Goal: Transaction & Acquisition: Purchase product/service

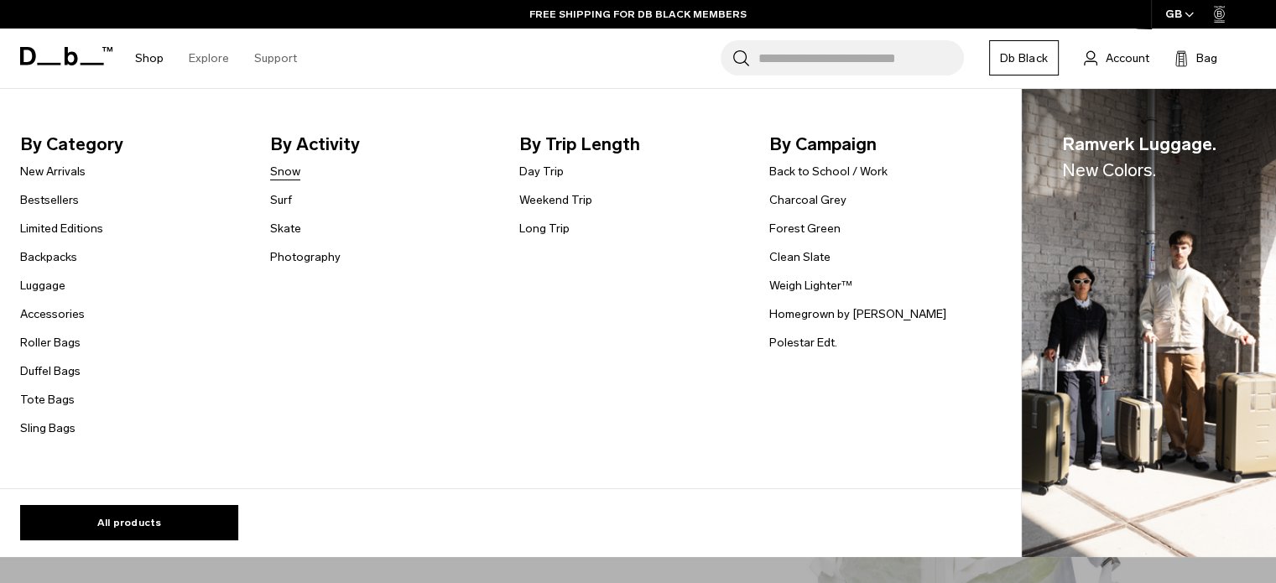
click at [277, 175] on link "Snow" at bounding box center [285, 172] width 30 height 18
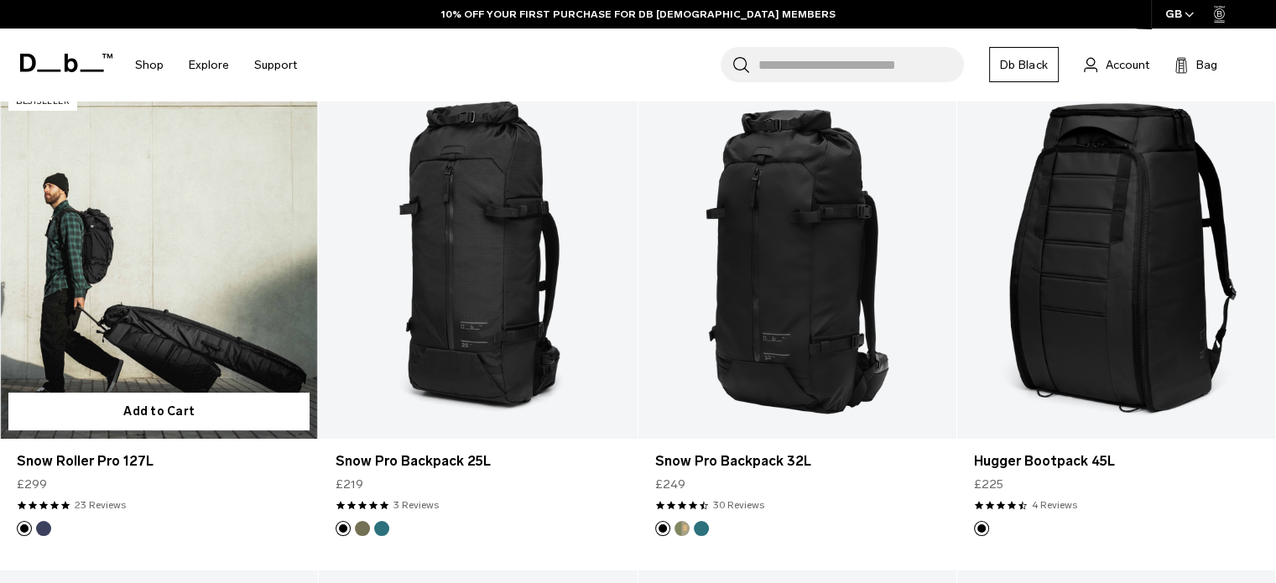
scroll to position [336, 0]
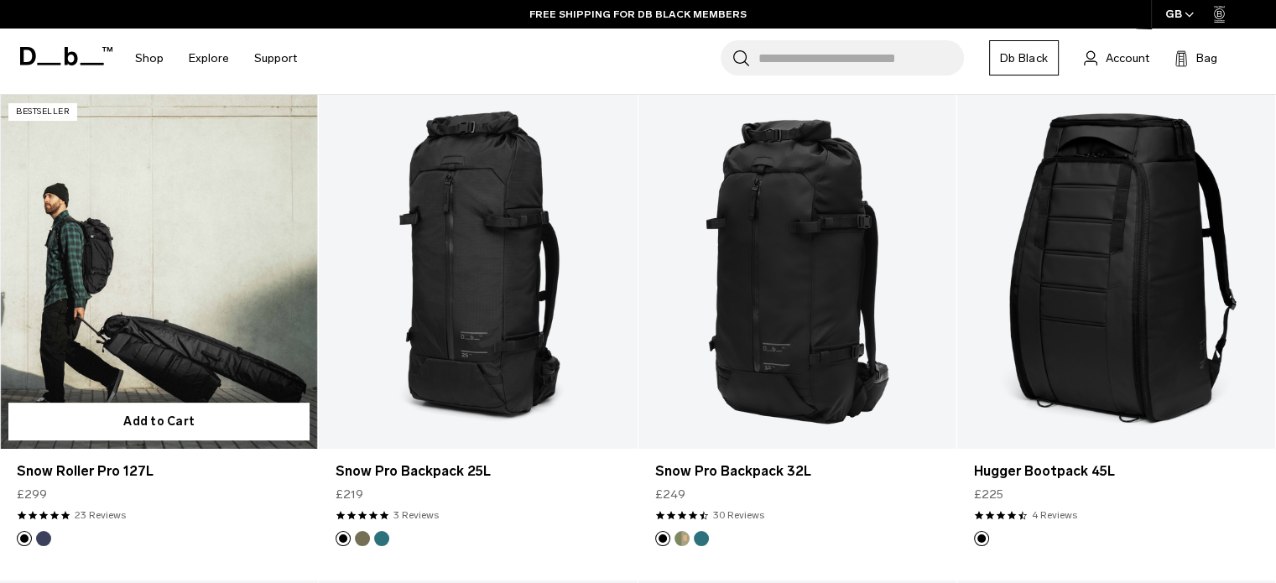
click at [41, 545] on img "Blue Hour" at bounding box center [43, 539] width 18 height 18
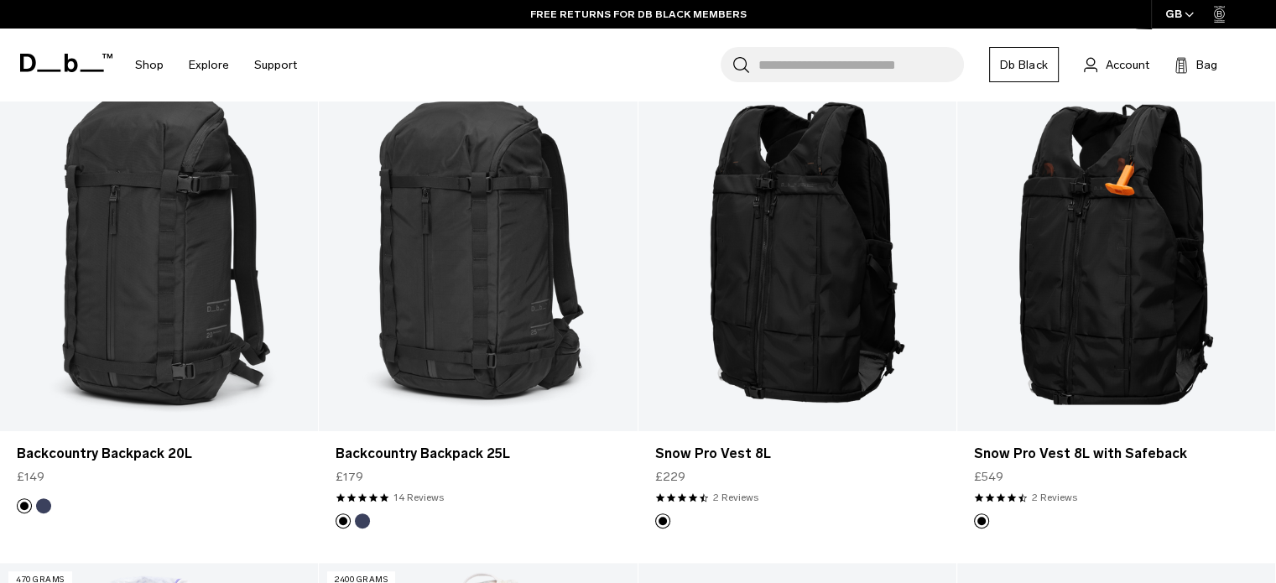
scroll to position [839, 0]
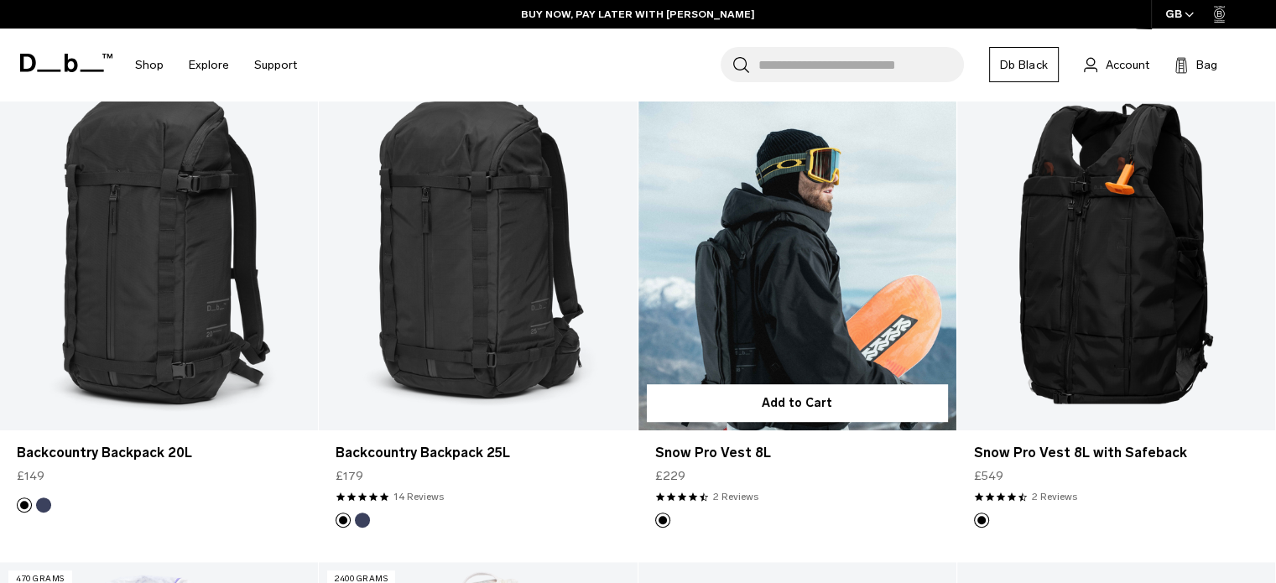
click at [899, 281] on link "Snow Pro Vest 8L" at bounding box center [798, 253] width 318 height 353
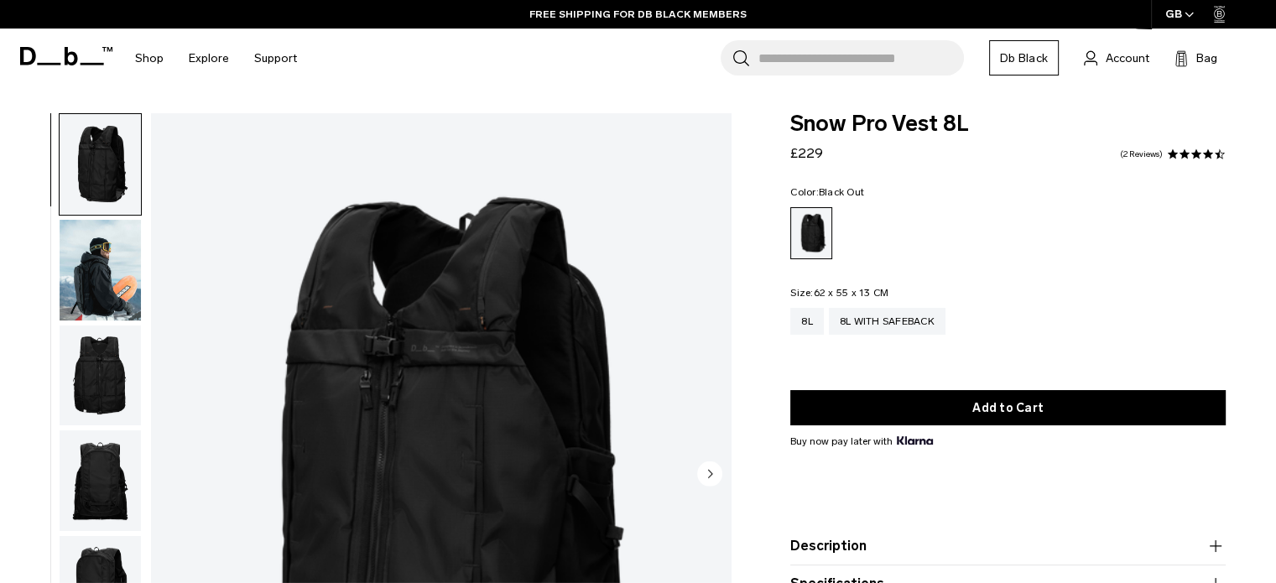
click at [105, 301] on img "button" at bounding box center [100, 270] width 81 height 101
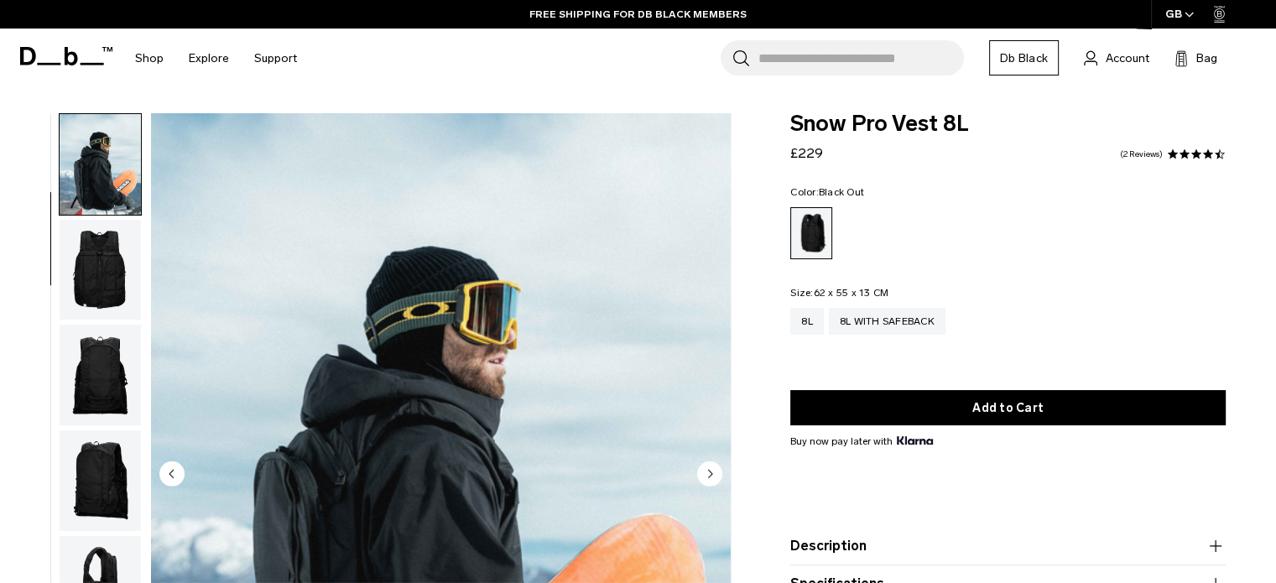
scroll to position [168, 0]
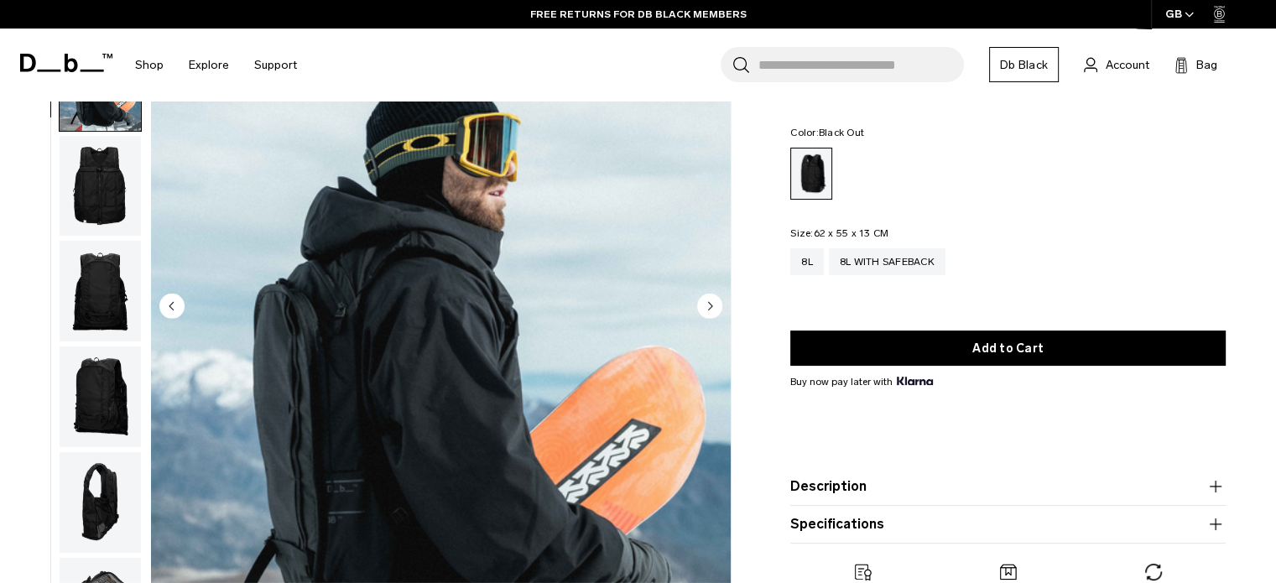
click at [98, 207] on img "button" at bounding box center [100, 186] width 81 height 101
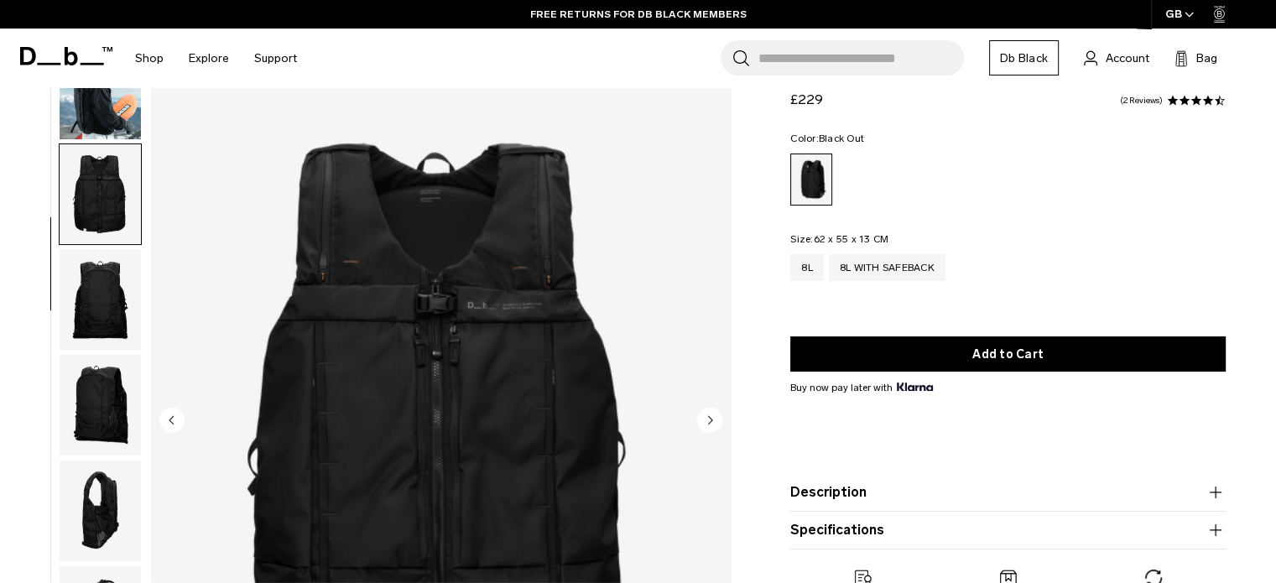
scroll to position [84, 0]
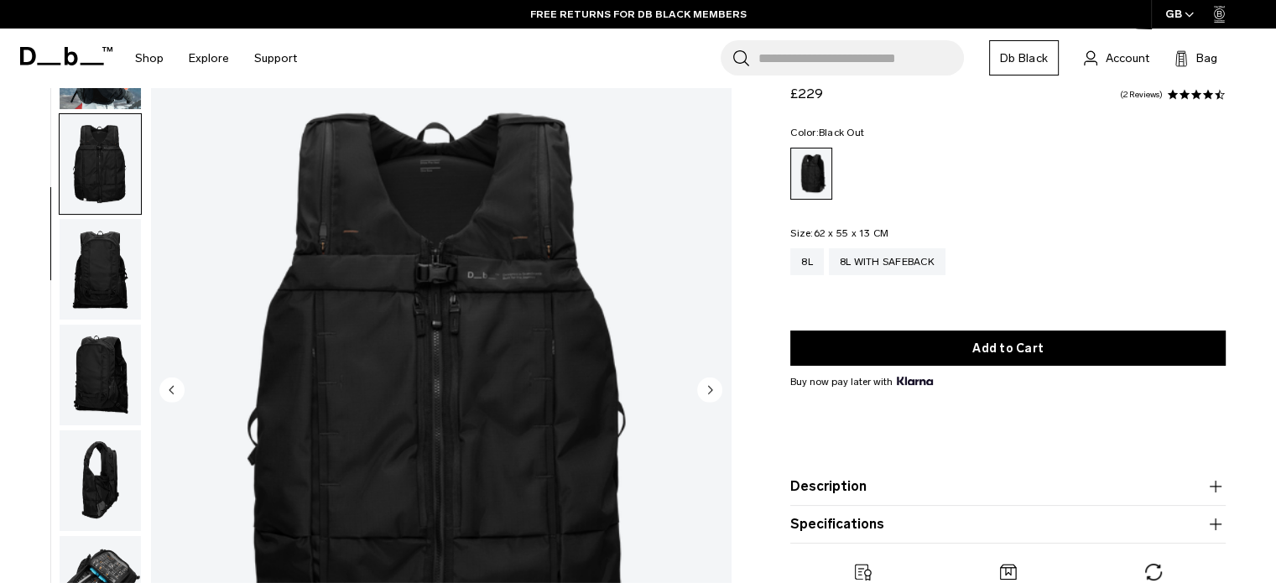
click at [97, 261] on img "button" at bounding box center [100, 269] width 81 height 101
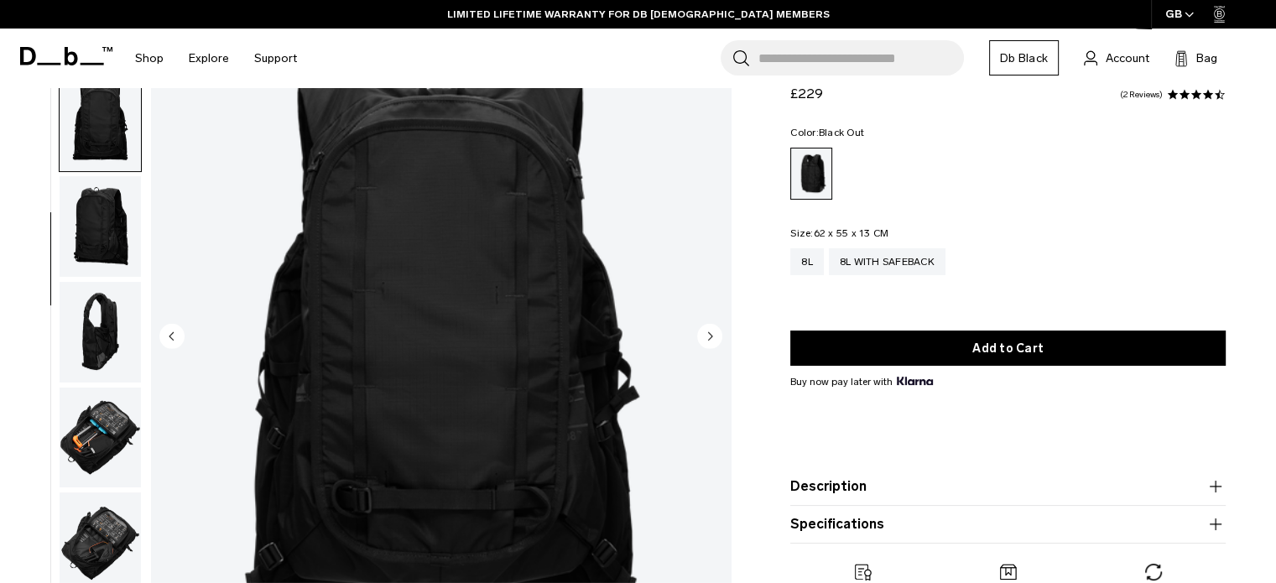
scroll to position [168, 0]
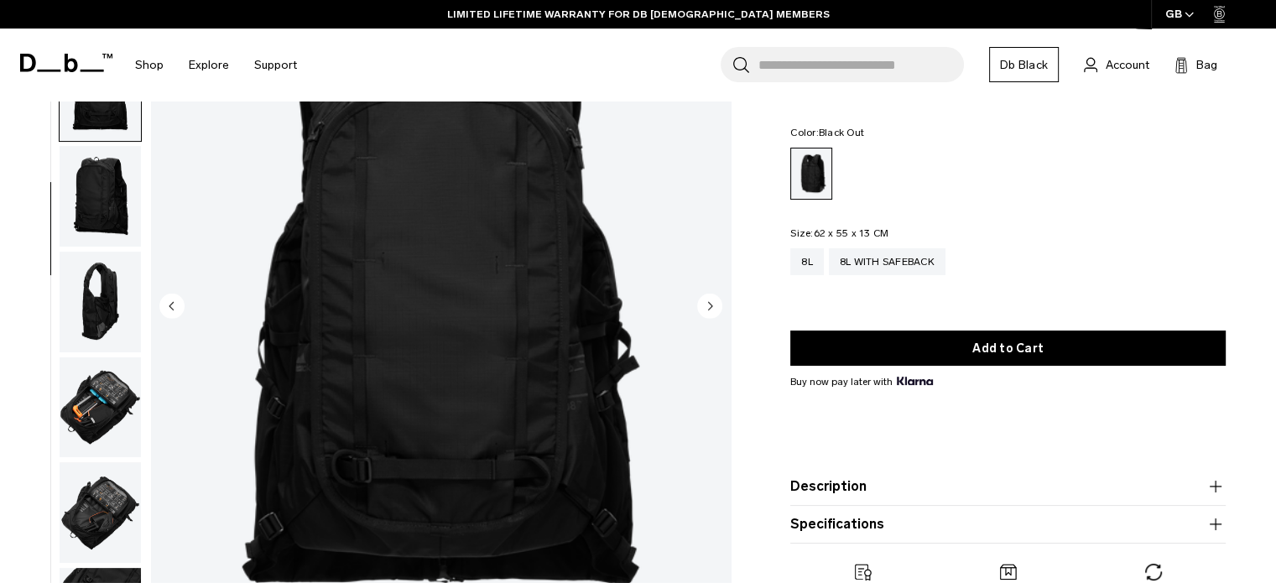
click at [109, 305] on img "button" at bounding box center [100, 302] width 81 height 101
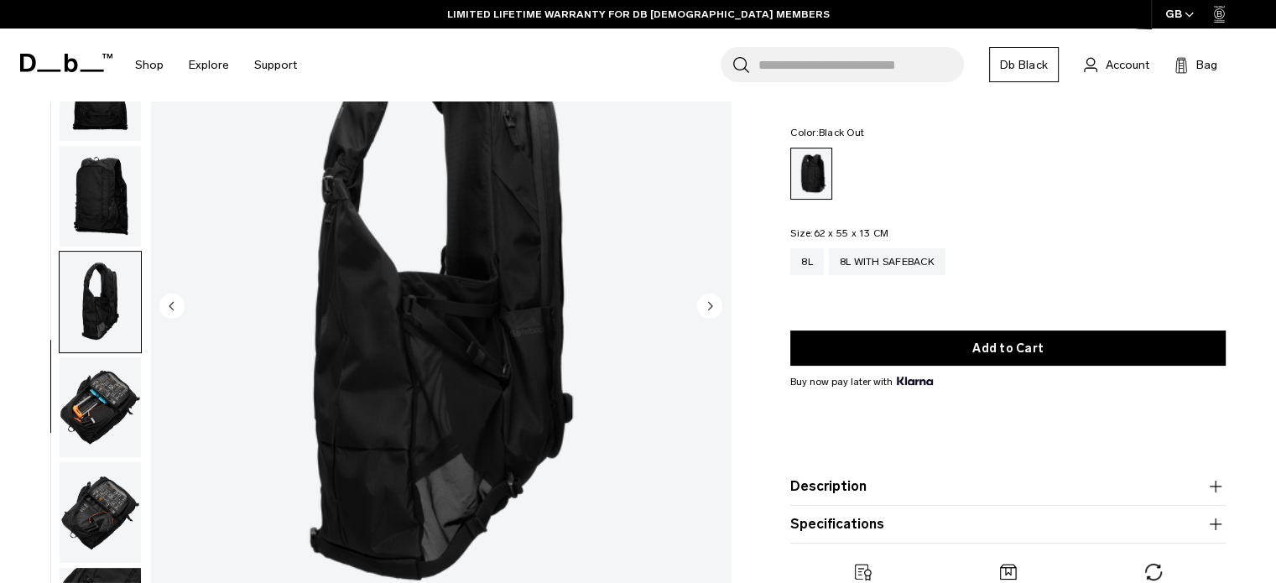
click at [100, 399] on img "button" at bounding box center [100, 407] width 81 height 101
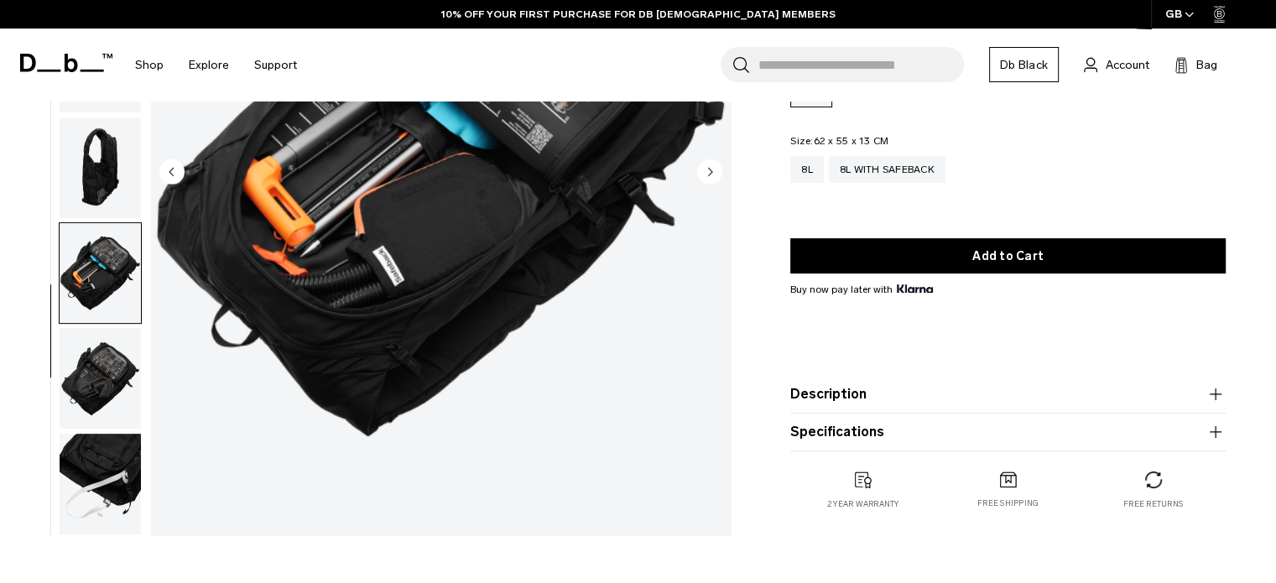
scroll to position [336, 0]
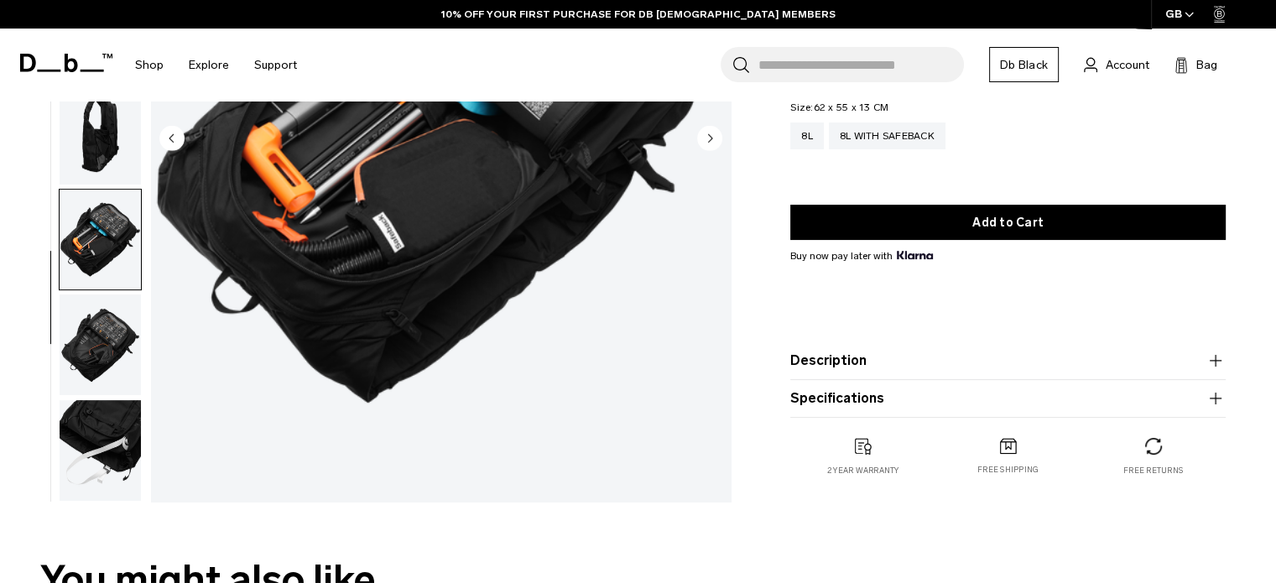
click at [112, 337] on img "button" at bounding box center [100, 345] width 81 height 101
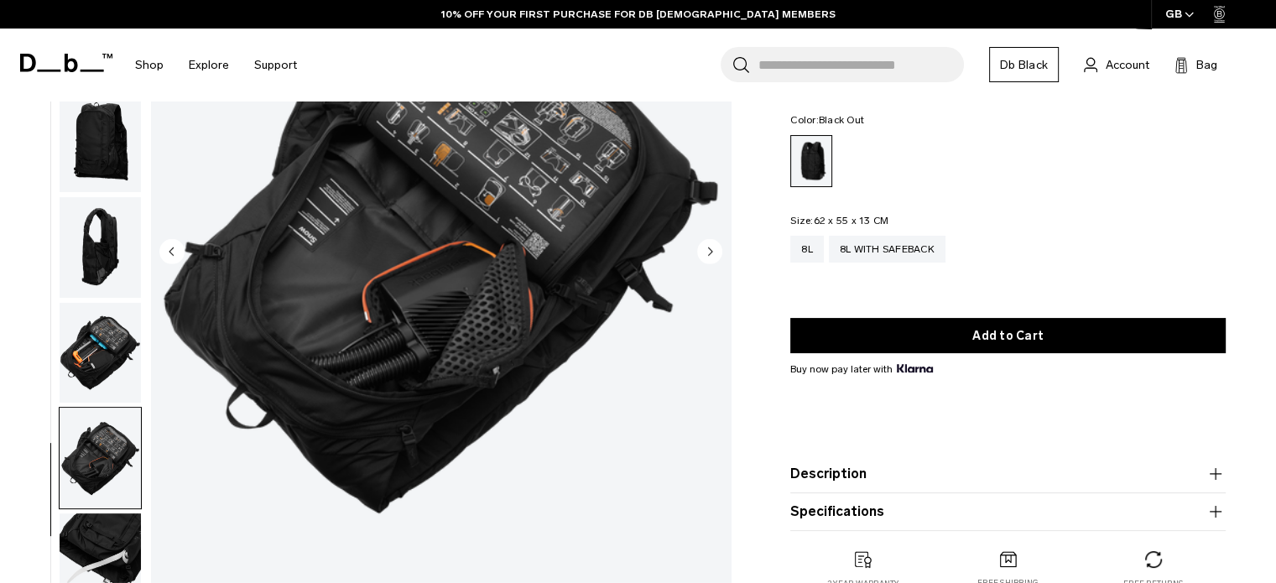
scroll to position [252, 0]
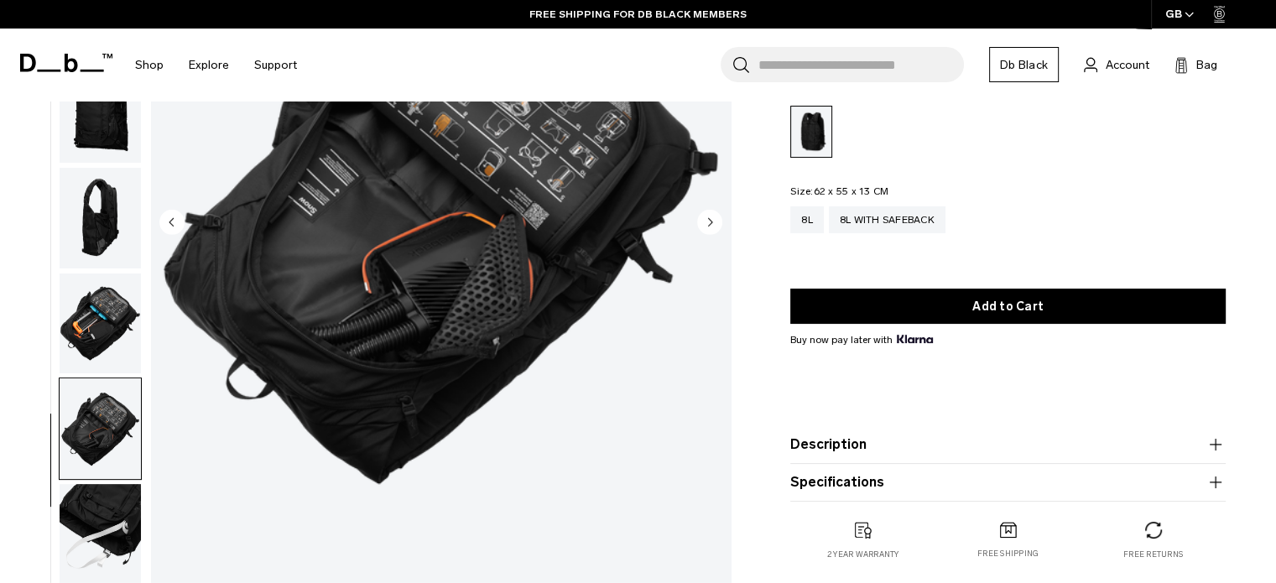
click at [117, 548] on img "button" at bounding box center [100, 534] width 81 height 101
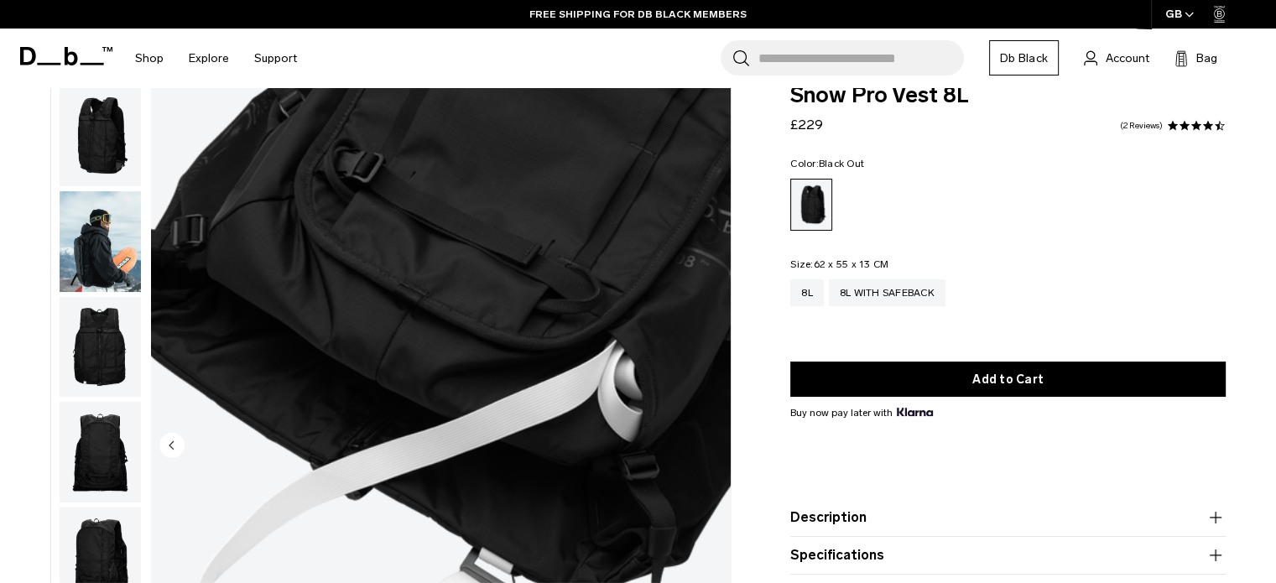
scroll to position [0, 0]
